Goal: Task Accomplishment & Management: Manage account settings

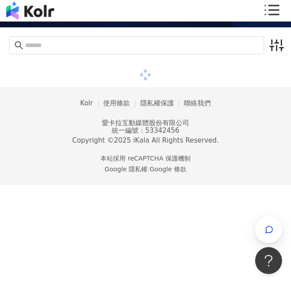
scroll to position [41, 0]
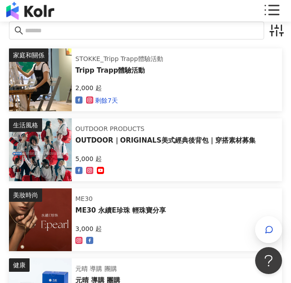
click at [273, 11] on icon at bounding box center [271, 11] width 18 height 18
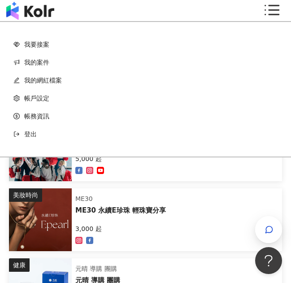
click at [40, 78] on link "我的網紅檔案" at bounding box center [145, 80] width 264 height 18
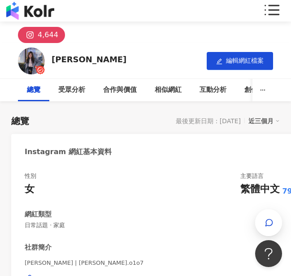
click at [47, 29] on div "4,644" at bounding box center [48, 35] width 21 height 13
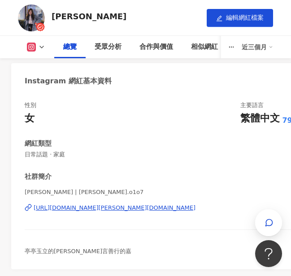
scroll to position [45, 0]
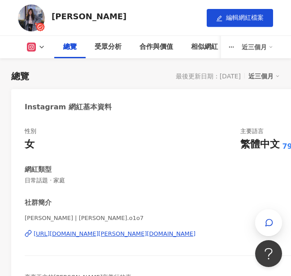
click at [228, 78] on div "最後更新日期：[DATE]" at bounding box center [208, 76] width 65 height 7
drag, startPoint x: 241, startPoint y: 75, endPoint x: 241, endPoint y: 64, distance: 10.8
click at [241, 74] on div "最後更新日期：[DATE] 近三個月" at bounding box center [228, 76] width 104 height 12
click at [250, 49] on div "近三個月" at bounding box center [256, 47] width 31 height 14
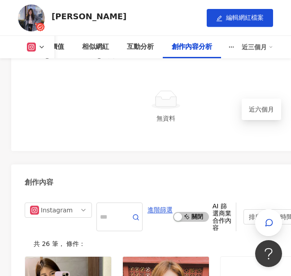
scroll to position [3403, 0]
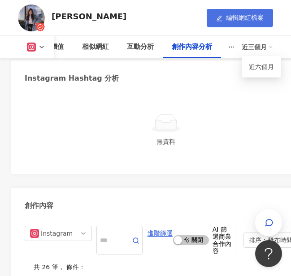
click at [241, 25] on button "編輯網紅檔案" at bounding box center [239, 18] width 66 height 18
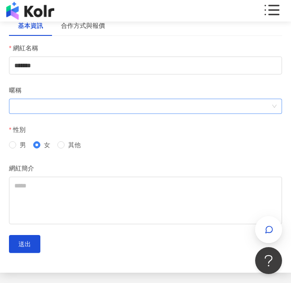
scroll to position [29, 0]
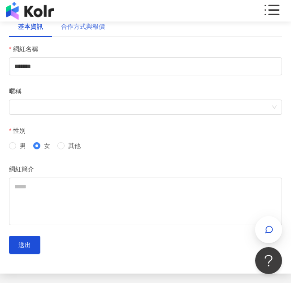
click at [93, 31] on div "合作方式與報價" at bounding box center [83, 26] width 62 height 21
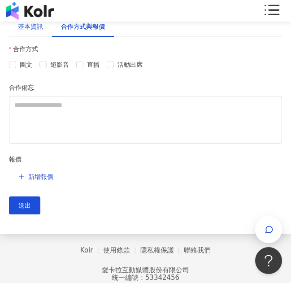
click at [25, 30] on div "基本資訊" at bounding box center [30, 26] width 25 height 10
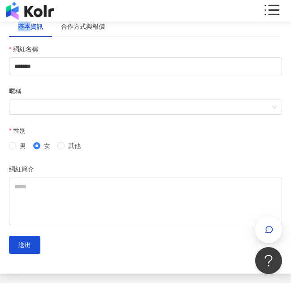
click at [25, 30] on div "基本資訊" at bounding box center [30, 26] width 25 height 10
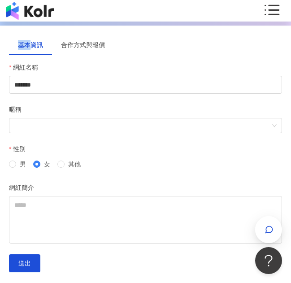
scroll to position [0, 0]
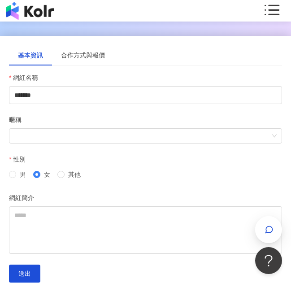
click at [276, 11] on icon at bounding box center [271, 11] width 18 height 18
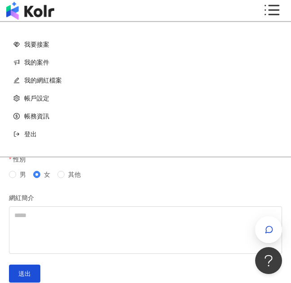
click at [45, 97] on link "帳戶設定" at bounding box center [145, 98] width 264 height 18
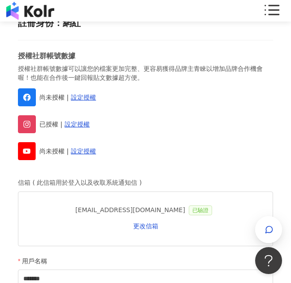
scroll to position [90, 0]
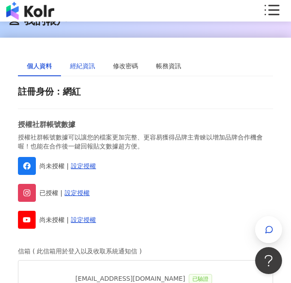
click at [81, 64] on div "經紀資訊" at bounding box center [82, 66] width 25 height 10
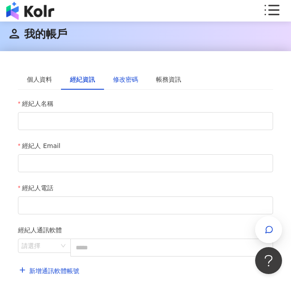
click at [128, 76] on div "修改密碼" at bounding box center [125, 79] width 25 height 10
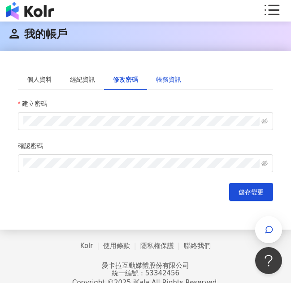
click at [173, 77] on div "帳務資訊" at bounding box center [168, 79] width 25 height 10
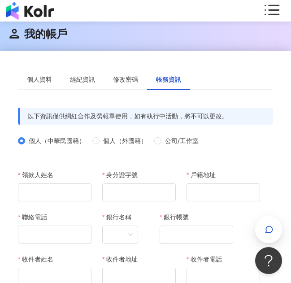
click at [280, 8] on icon at bounding box center [271, 11] width 18 height 18
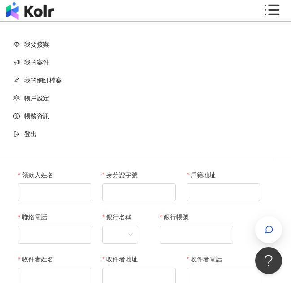
click at [42, 43] on link "我要接案" at bounding box center [145, 44] width 264 height 18
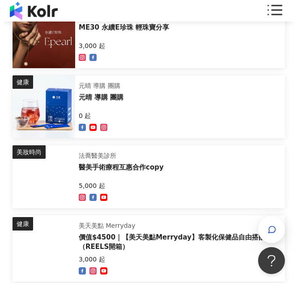
scroll to position [179, 0]
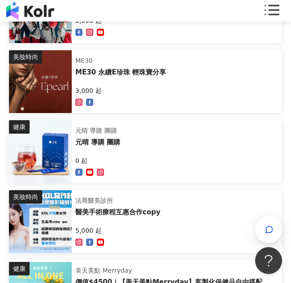
click at [117, 89] on div "3,000 起" at bounding box center [120, 96] width 90 height 22
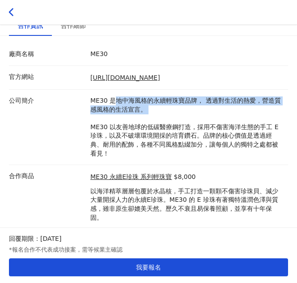
drag, startPoint x: 114, startPoint y: 102, endPoint x: 163, endPoint y: 118, distance: 51.7
click at [163, 118] on p "ME30 是地中海風格的永續輕珠寶品牌， 透過對生活的熱愛，營造質感風格的生活宣言。 ME30 以友善地球的低碳醫療鋼打造，採用不傷害海洋生態的手工 E 珍珠…" at bounding box center [186, 126] width 193 height 61
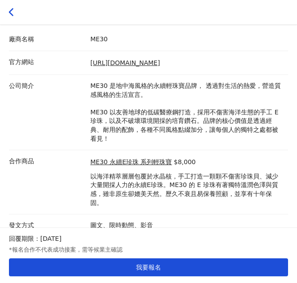
scroll to position [202, 0]
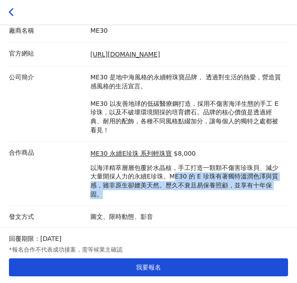
drag, startPoint x: 172, startPoint y: 175, endPoint x: 186, endPoint y: 191, distance: 21.6
click at [186, 191] on p "以海洋精萃層層包覆於水晶核，手工打造一顆顆不傷害珍珠貝、減少大量開採人力的永續E珍珠。ME30 的 E 珍珠有著獨特溫潤色澤與質感，雖非原生卻媲美天然。歷久不…" at bounding box center [186, 180] width 193 height 35
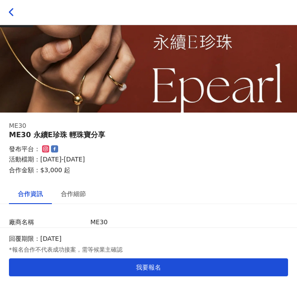
scroll to position [0, 0]
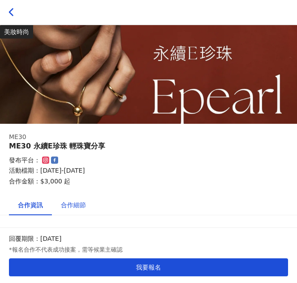
click at [75, 203] on div "合作細節" at bounding box center [73, 205] width 25 height 10
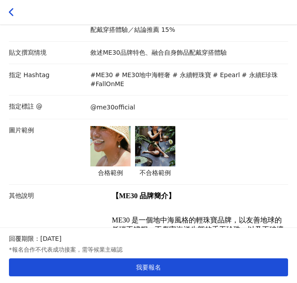
scroll to position [224, 0]
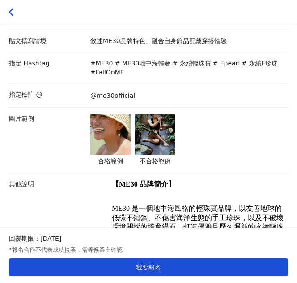
click at [101, 140] on img at bounding box center [110, 134] width 40 height 40
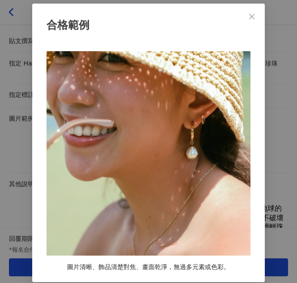
click at [281, 123] on div "合格範例 圖片清晰、飾品清楚對焦、畫面乾淨，無過多元素或色彩。" at bounding box center [148, 141] width 297 height 283
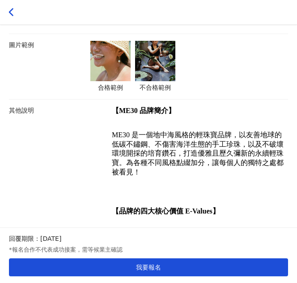
scroll to position [313, 0]
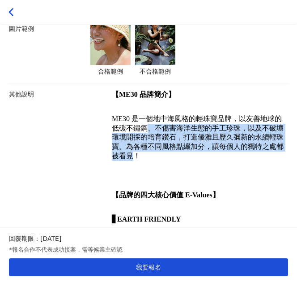
drag, startPoint x: 150, startPoint y: 130, endPoint x: 160, endPoint y: 157, distance: 29.2
click at [160, 157] on span "ME30 是一個地中海風格的輕珠寶品牌，以友善地球的低碳不鏽鋼、不傷害海洋生態的手工珍珠，以及不破壞環境開採的培育鑽石，打造優雅且歷久彌新的永續輕珠寶。為各種…" at bounding box center [198, 137] width 172 height 44
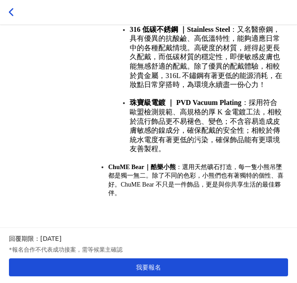
scroll to position [975, 0]
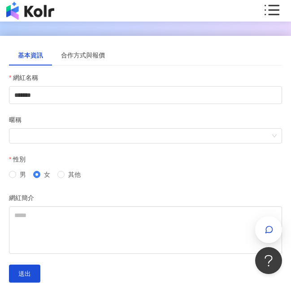
click at [266, 9] on div "我要接案 我的案件 我的網紅檔案" at bounding box center [145, 11] width 287 height 18
click at [274, 9] on icon at bounding box center [271, 11] width 18 height 18
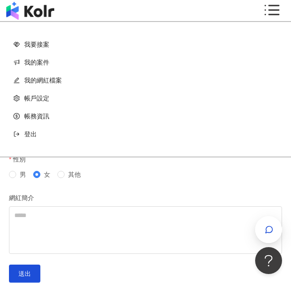
click at [66, 46] on link "我要接案" at bounding box center [145, 44] width 264 height 18
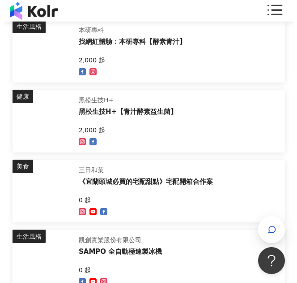
scroll to position [3045, 0]
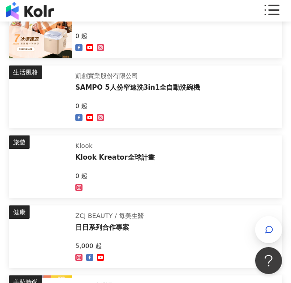
click at [158, 158] on div "旅遊 Klook Klook Kreator全球計畫 0 起" at bounding box center [145, 166] width 273 height 63
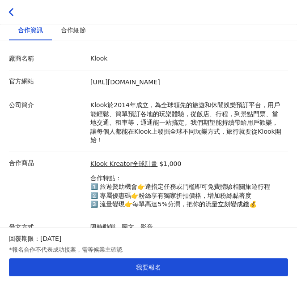
scroll to position [179, 0]
